Goal: Check status: Check status

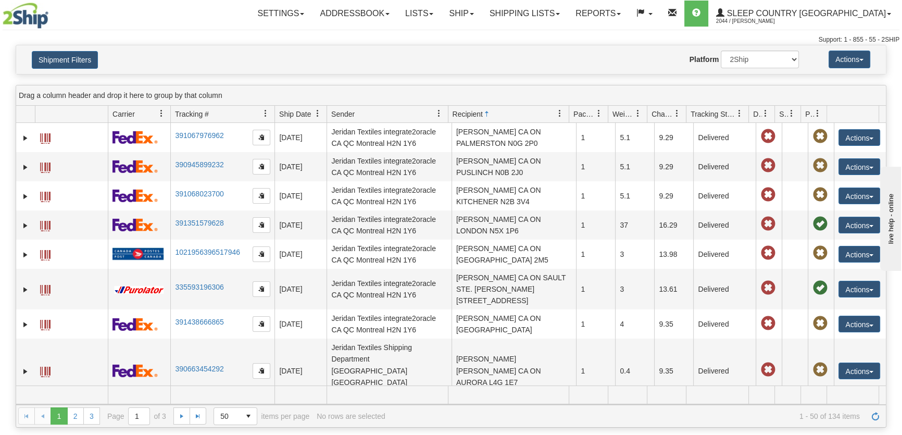
scroll to position [3, 0]
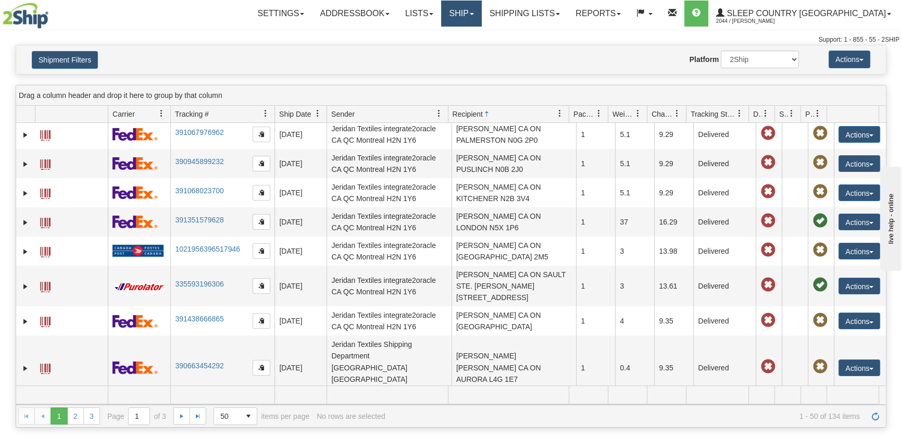
click at [481, 15] on link "Ship" at bounding box center [461, 14] width 40 height 26
click at [471, 47] on span "OnHold / Order Queue" at bounding box center [434, 50] width 73 height 8
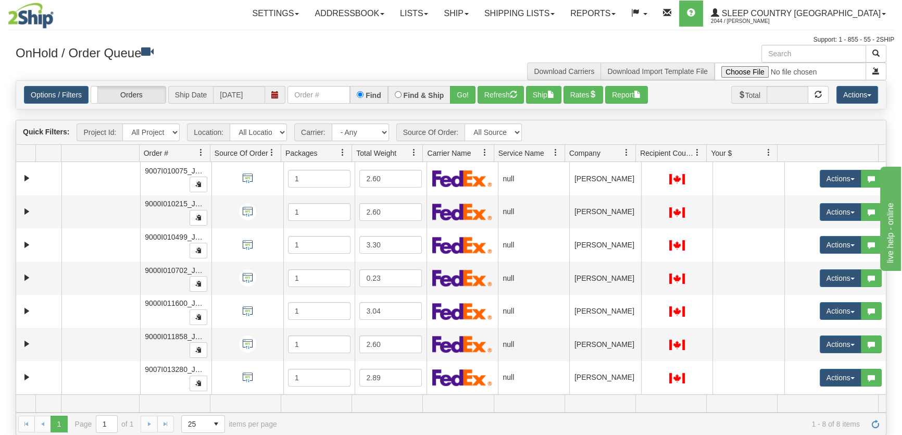
click at [676, 125] on div "Quick Filters: Project Id: All Projects Location: All Locations JERTE Carrier: …" at bounding box center [451, 132] width 870 height 24
click at [892, 148] on div "Is equal to Is not equal to Contains Does not contains CAD USD EUR ZAR [PERSON_…" at bounding box center [451, 257] width 887 height 355
click at [896, 110] on div "Toggle navigation Settings Shipping Preferences Fields Preferences New" at bounding box center [451, 218] width 902 height 436
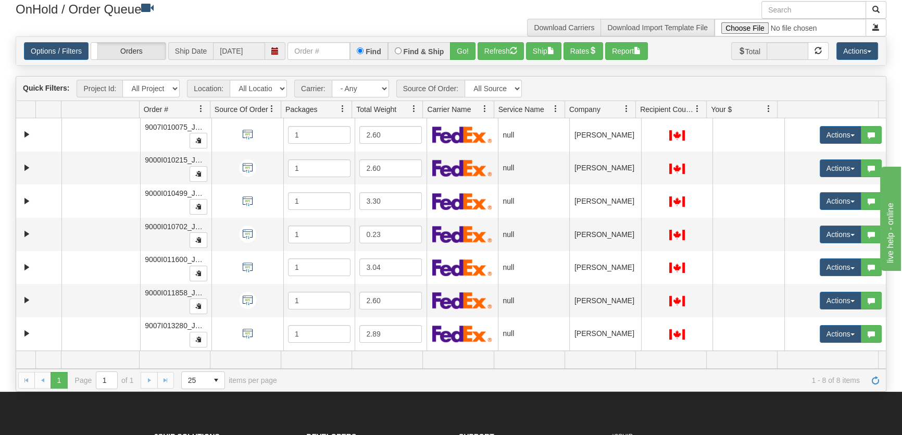
scroll to position [46, 0]
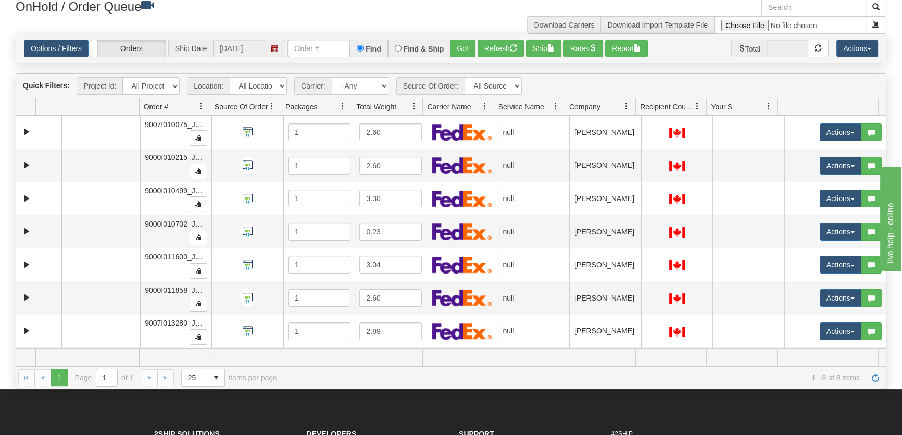
click at [895, 126] on div "Toggle navigation Settings Shipping Preferences Fields Preferences New" at bounding box center [451, 172] width 902 height 436
